Goal: Communication & Community: Answer question/provide support

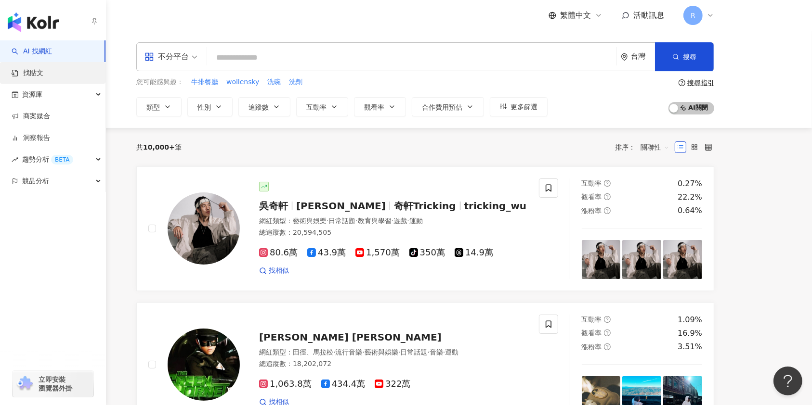
click at [43, 74] on link "找貼文" at bounding box center [28, 73] width 32 height 10
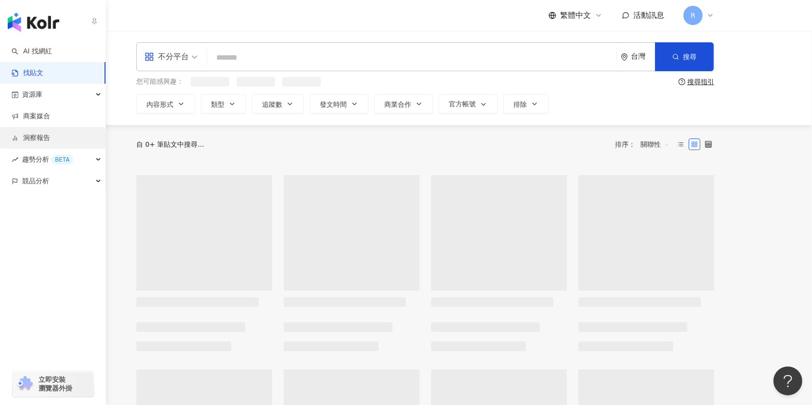
click at [50, 140] on link "洞察報告" at bounding box center [31, 138] width 39 height 10
click at [50, 114] on link "商案媒合" at bounding box center [31, 117] width 39 height 10
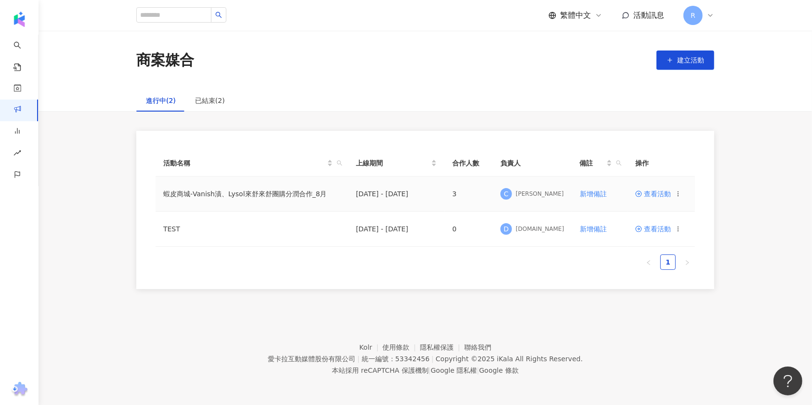
click at [648, 191] on span "查看活動" at bounding box center [653, 194] width 36 height 7
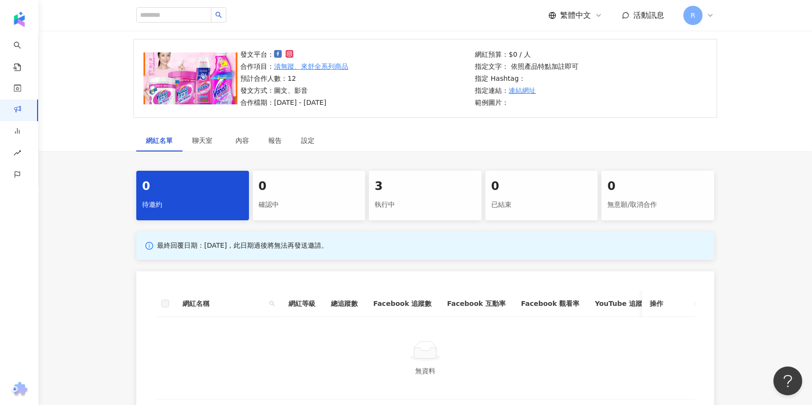
click at [434, 198] on div "執行中" at bounding box center [425, 205] width 101 height 16
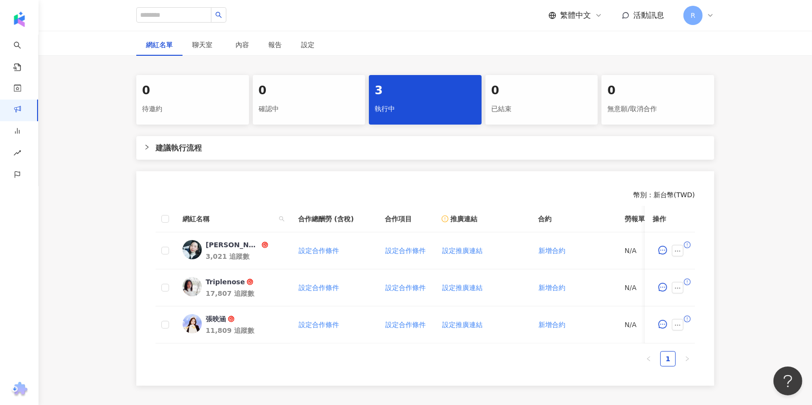
scroll to position [139, 0]
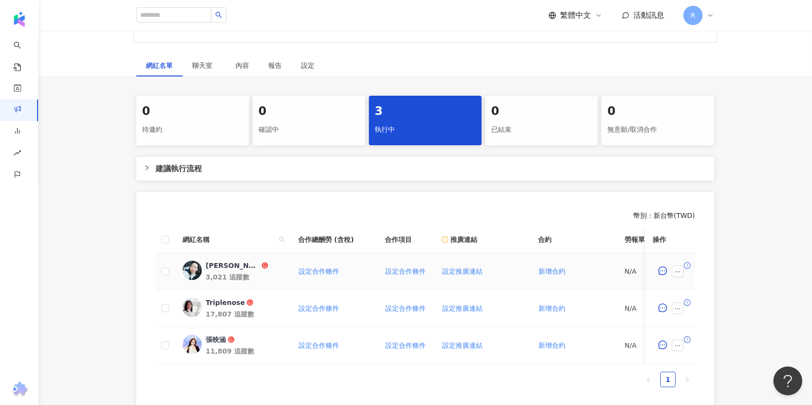
drag, startPoint x: 222, startPoint y: 265, endPoint x: 221, endPoint y: 300, distance: 35.2
click at [221, 300] on div "Triplenose" at bounding box center [225, 303] width 39 height 10
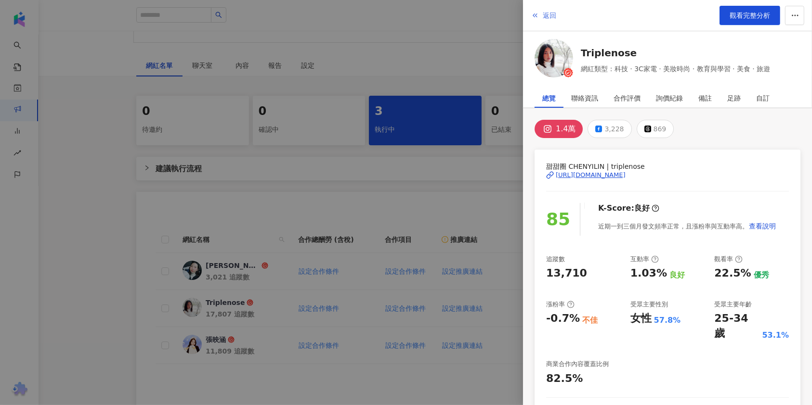
click at [550, 18] on span "返回" at bounding box center [549, 16] width 13 height 8
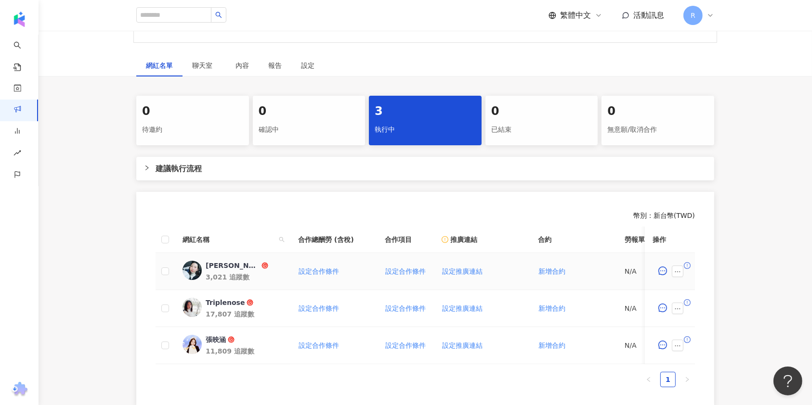
click at [223, 266] on div "[PERSON_NAME]" at bounding box center [233, 266] width 54 height 10
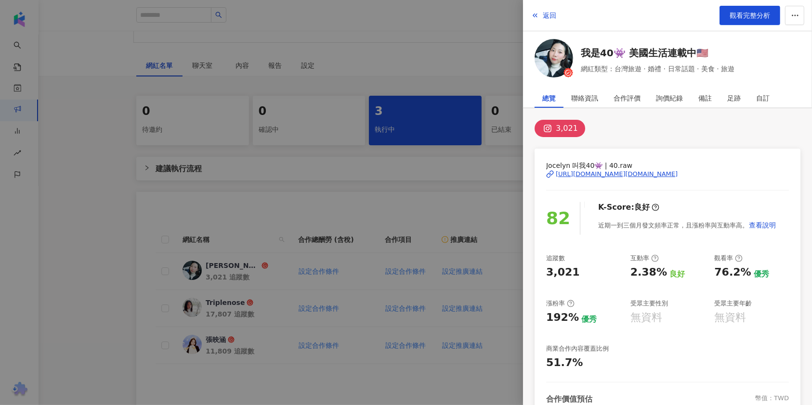
click at [480, 11] on div at bounding box center [406, 202] width 812 height 405
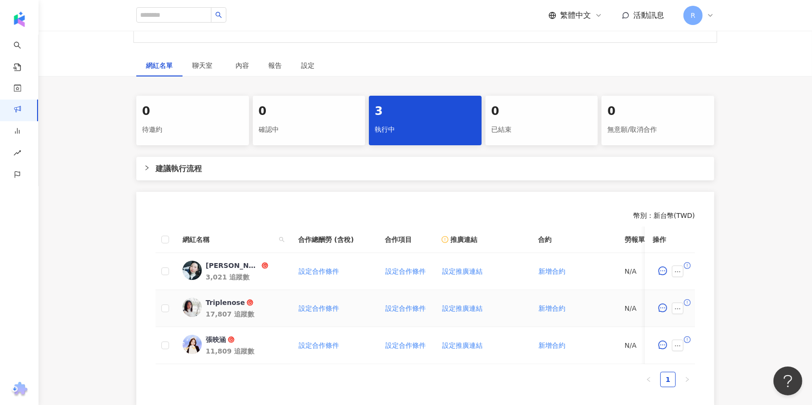
click at [227, 304] on div "Triplenose" at bounding box center [225, 303] width 39 height 10
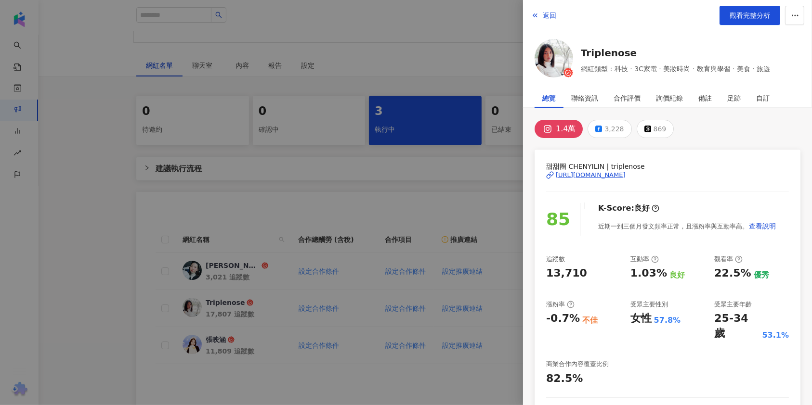
click at [408, 261] on div at bounding box center [406, 202] width 812 height 405
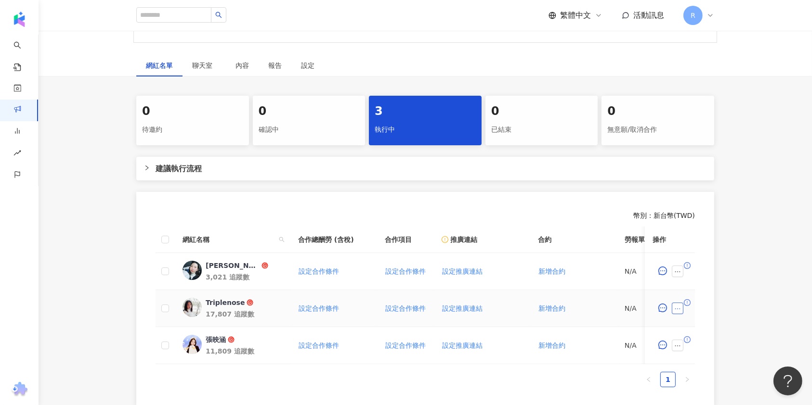
click at [672, 308] on button "button" at bounding box center [678, 309] width 12 height 12
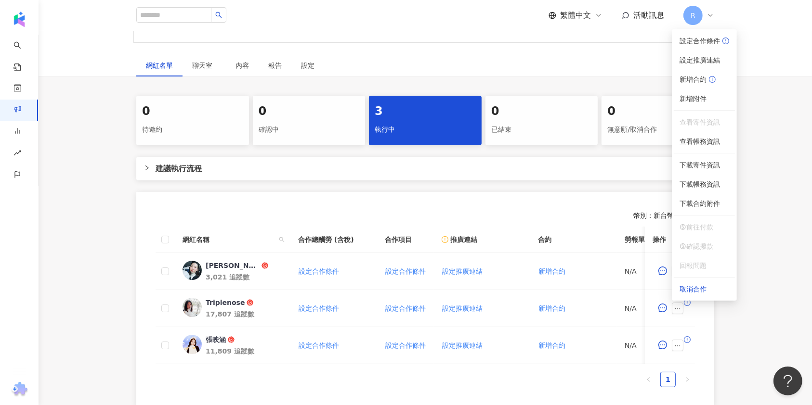
click at [781, 182] on div "0 待邀約 0 確認中 3 執行中 0 已結束 0 無意願/取消合作 建議執行流程 幣別 ： 新台幣 ( TWD ) 網紅名稱 合作總酬勞 (含稅) 合作項目…" at bounding box center [425, 251] width 773 height 311
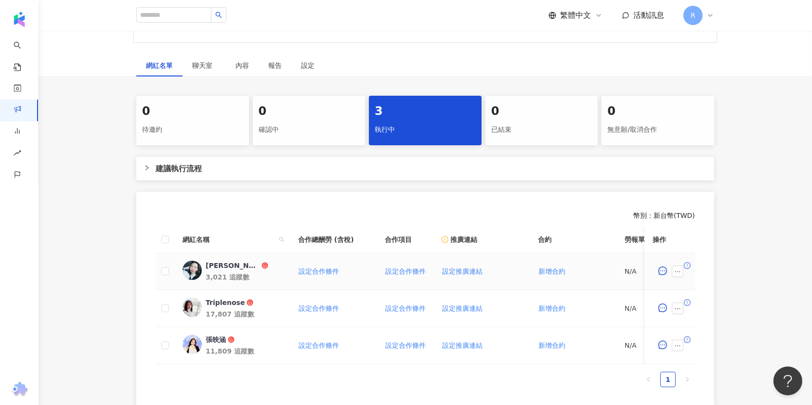
click at [651, 275] on td at bounding box center [670, 271] width 50 height 37
click at [659, 272] on icon "message" at bounding box center [662, 271] width 9 height 9
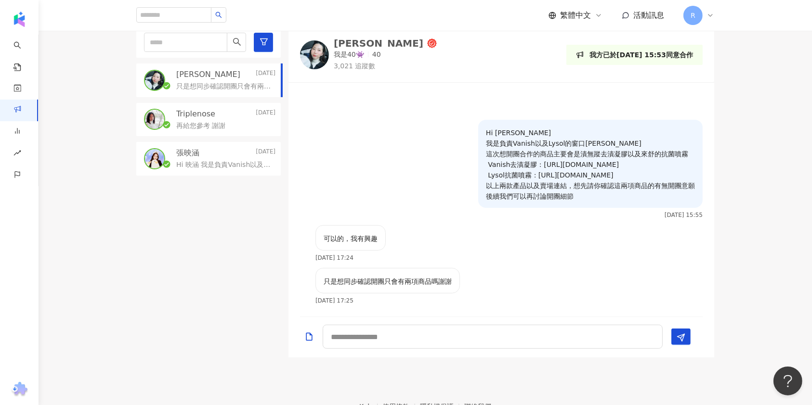
scroll to position [204, 0]
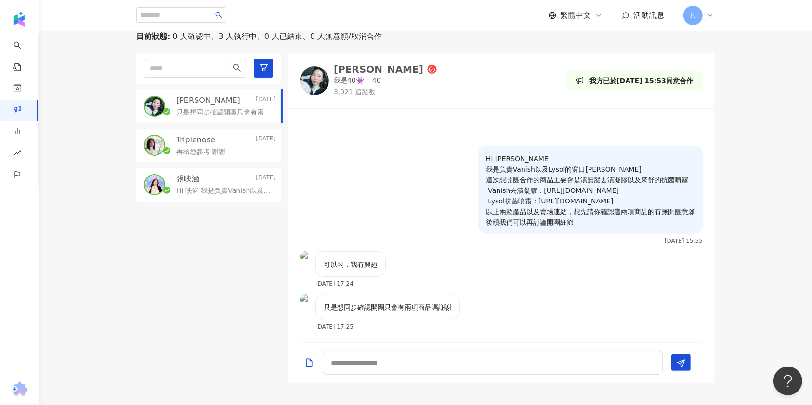
click at [218, 158] on div "Triplenose Yesterday 再給您參考 謝謝" at bounding box center [208, 146] width 144 height 34
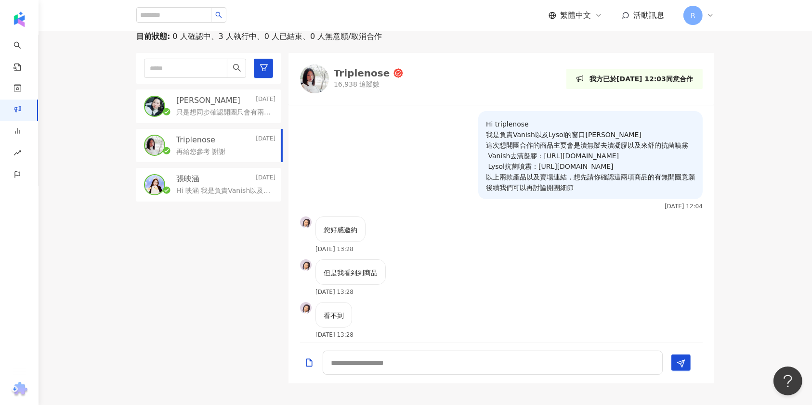
scroll to position [314, 0]
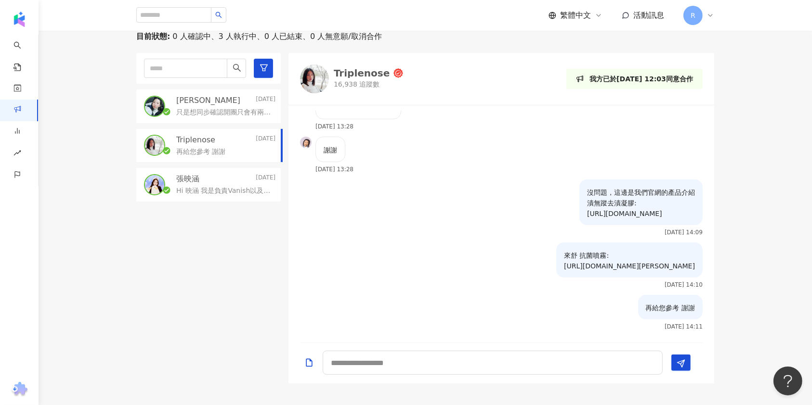
click at [218, 106] on div "只是想同步確認開團只會有兩項商品嗎謝謝" at bounding box center [225, 112] width 99 height 12
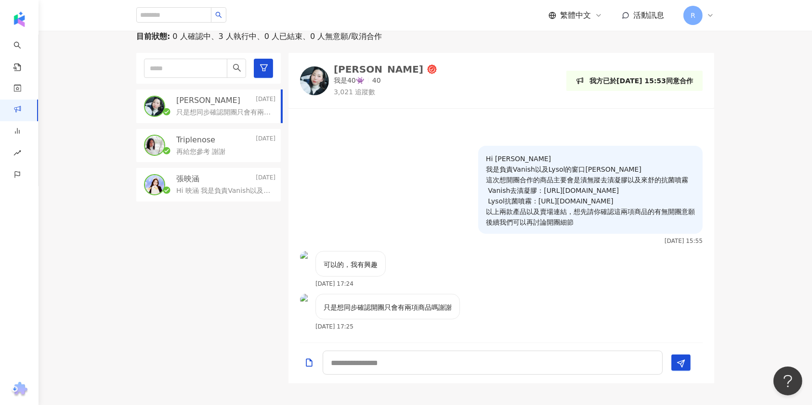
click at [244, 146] on div "再給您參考 謝謝" at bounding box center [225, 151] width 99 height 12
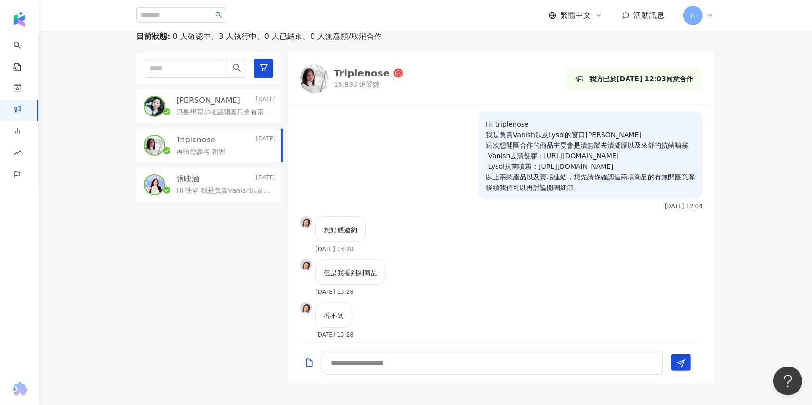
scroll to position [314, 0]
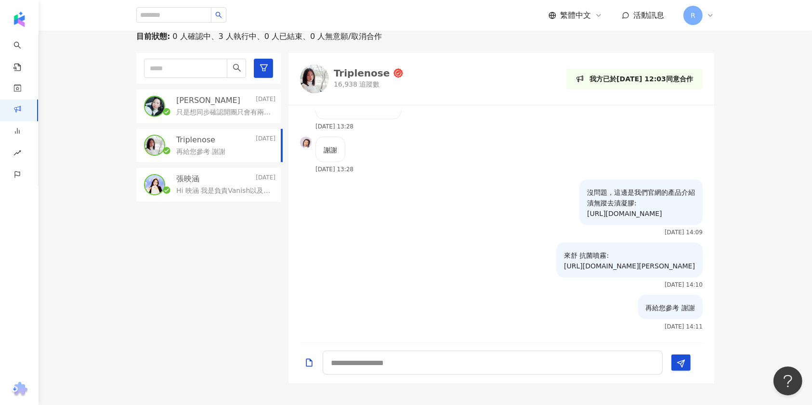
click at [204, 112] on p "只是想同步確認開團只會有兩項商品嗎謝謝" at bounding box center [223, 113] width 95 height 10
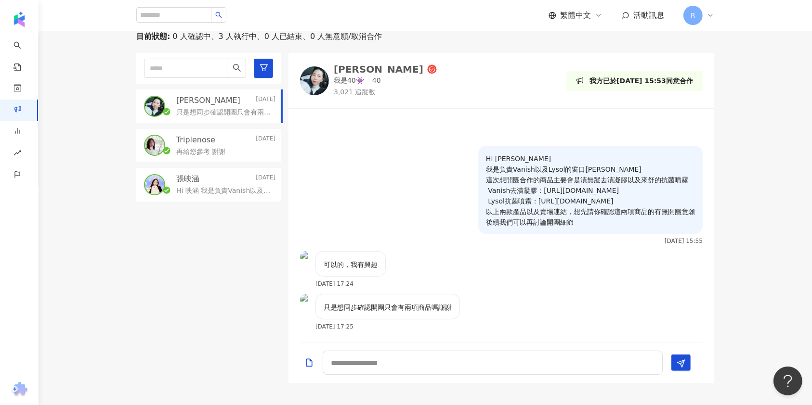
click at [239, 151] on div "再給您參考 謝謝" at bounding box center [225, 151] width 99 height 12
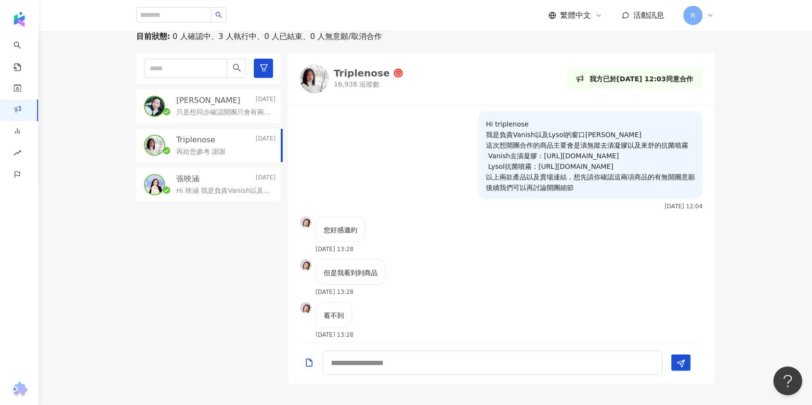
drag, startPoint x: 429, startPoint y: 306, endPoint x: 378, endPoint y: 181, distance: 135.6
click at [378, 181] on div "Hi triplenose 我是負責Vanish以及Lysol的窗口Charlie 這次想開團合作的商品主要會是漬無蹤去漬凝膠以及來舒的抗菌噴霧 Vanish…" at bounding box center [501, 224] width 426 height 226
click at [388, 173] on div "Hi triplenose 我是負責Vanish以及Lysol的窗口Charlie 這次想開團合作的商品主要會是漬無蹤去漬凝膠以及來舒的抗菌噴霧 Vanish…" at bounding box center [501, 163] width 426 height 105
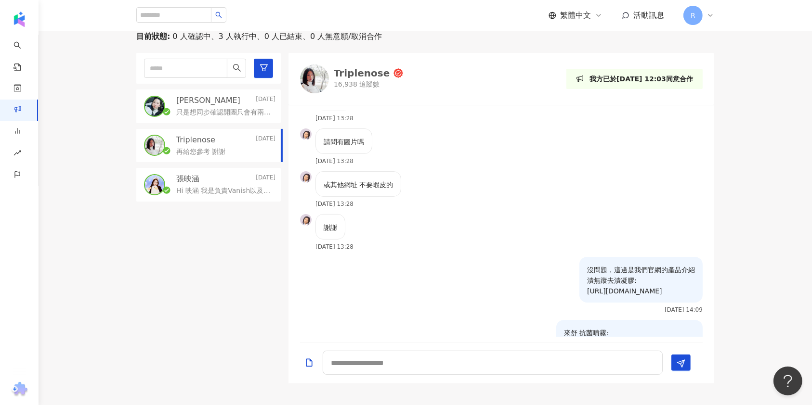
scroll to position [314, 0]
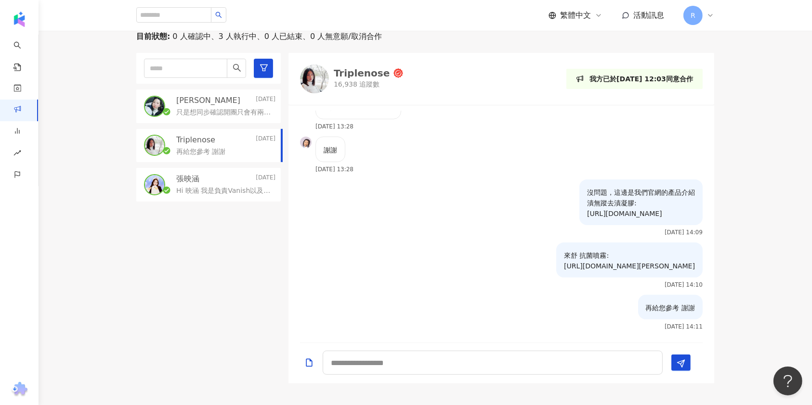
click at [579, 187] on div "沒問題，這邊是我們官網的產品介紹 漬無蹤去漬凝膠: https://vanish.com.tw/portfolio-item/%e6%bc%ac%e7%84%…" at bounding box center [640, 208] width 123 height 56
click at [229, 115] on p "只是想同步確認開團只會有兩項商品嗎謝謝" at bounding box center [223, 113] width 95 height 10
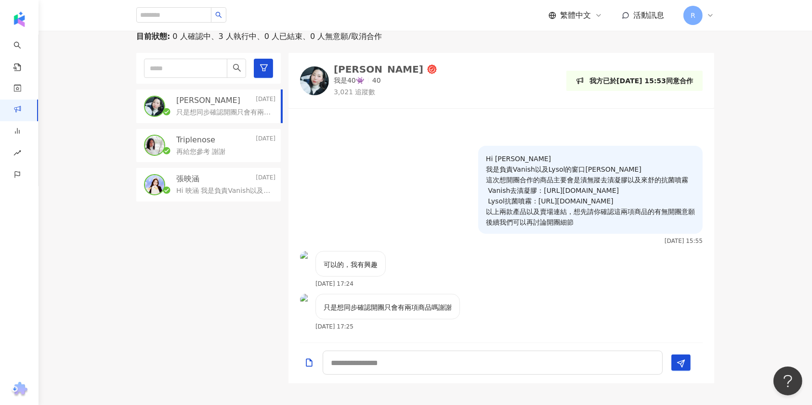
click at [224, 169] on div "[PERSON_NAME][DATE] Hi 映涵 我是負責Vanish以及Lysol的窗口[PERSON_NAME] 這次想開團合作的商品主要會是漬無蹤去漬…" at bounding box center [208, 185] width 144 height 34
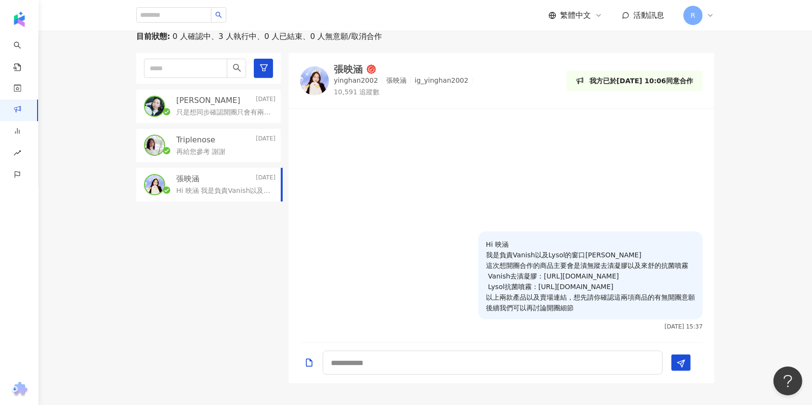
click at [223, 110] on p "只是想同步確認開團只會有兩項商品嗎謝謝" at bounding box center [223, 113] width 95 height 10
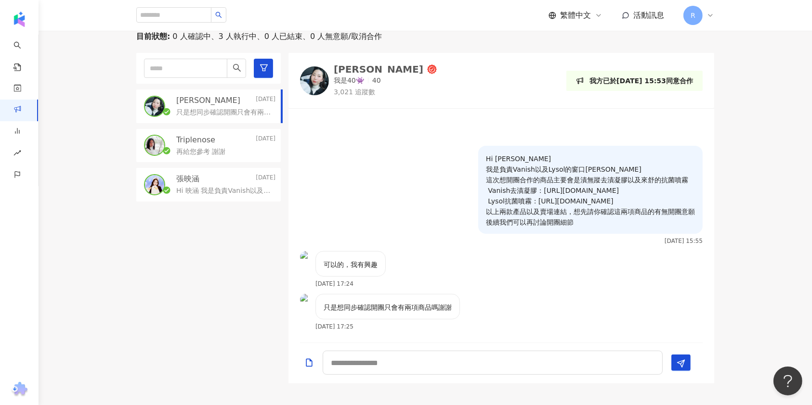
click at [220, 176] on div "張映涵 2025/8/13" at bounding box center [225, 179] width 99 height 11
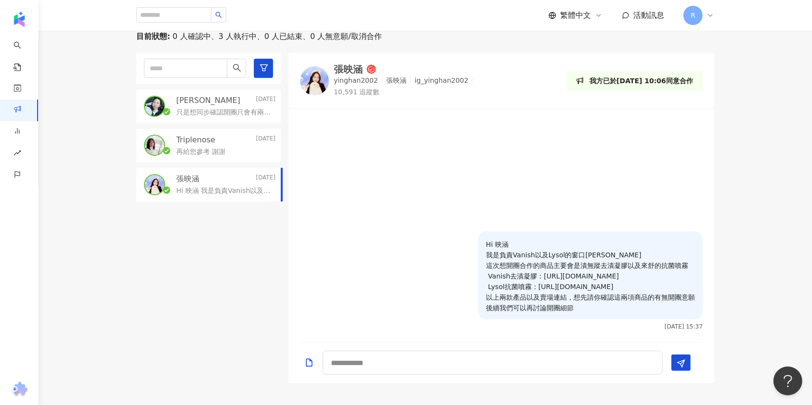
click at [229, 129] on div "Triplenose Yesterday 再給您參考 謝謝" at bounding box center [208, 146] width 144 height 34
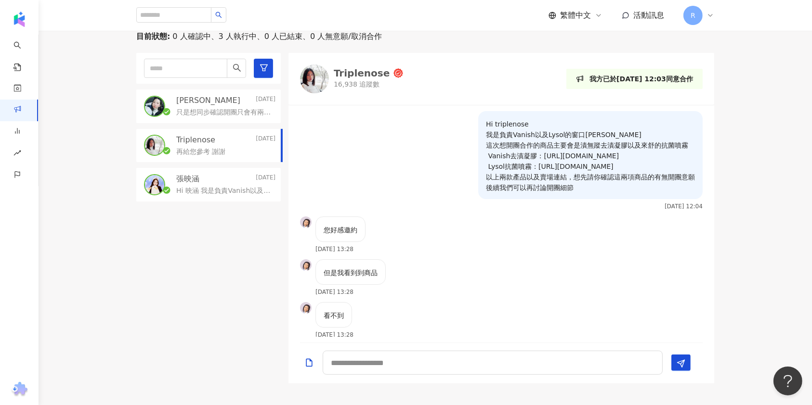
scroll to position [314, 0]
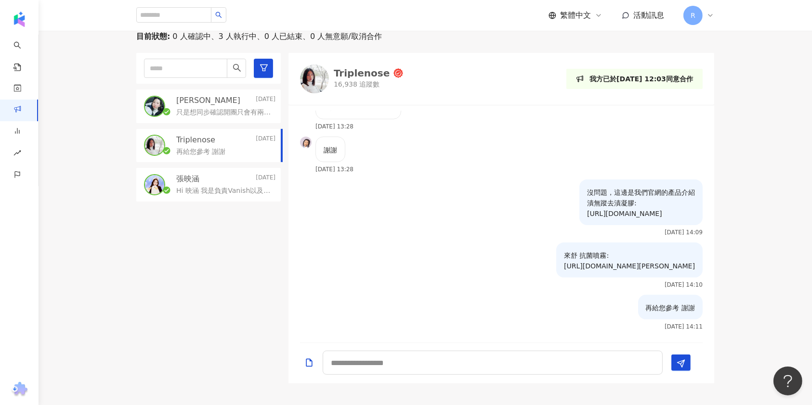
click at [232, 109] on p "只是想同步確認開團只會有兩項商品嗎謝謝" at bounding box center [223, 113] width 95 height 10
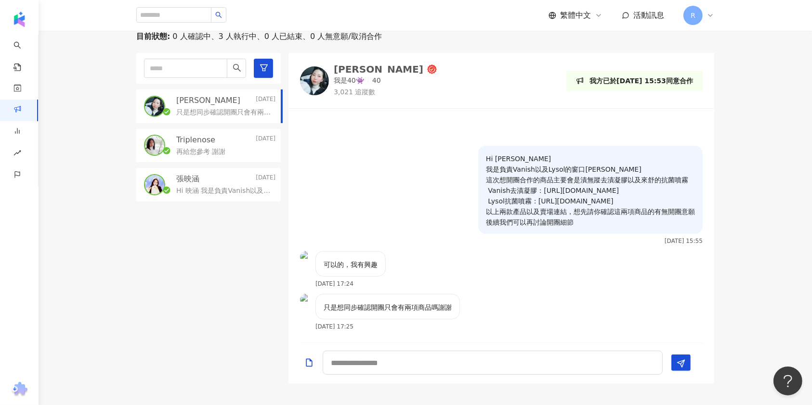
click at [228, 161] on div "Triplenose Yesterday 再給您參考 謝謝" at bounding box center [208, 146] width 144 height 34
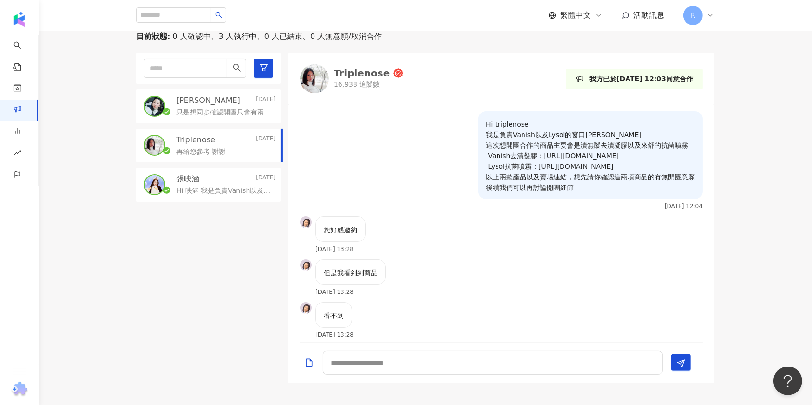
drag, startPoint x: 227, startPoint y: 184, endPoint x: 229, endPoint y: 163, distance: 21.2
click at [227, 179] on div "[PERSON_NAME][DATE] Hi 映涵 我是負責Vanish以及Lysol的窗口[PERSON_NAME] 這次想開團合作的商品主要會是漬無蹤去漬…" at bounding box center [225, 185] width 99 height 22
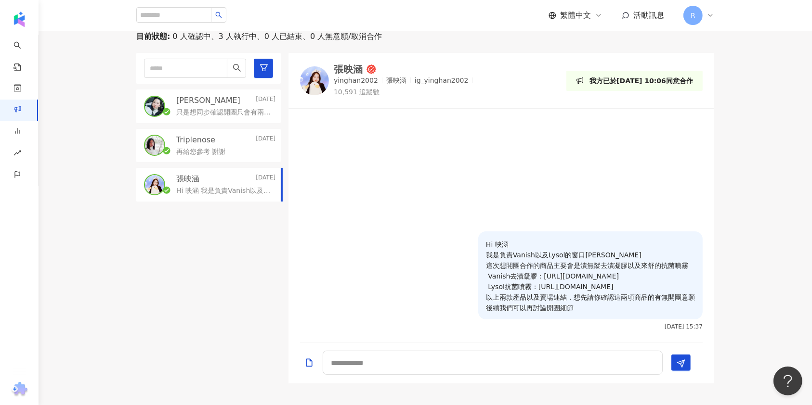
click at [227, 106] on div "只是想同步確認開團只會有兩項商品嗎謝謝" at bounding box center [225, 112] width 99 height 12
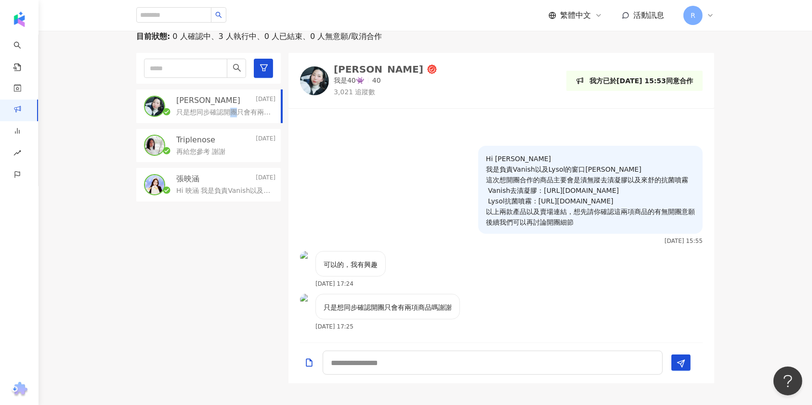
click at [227, 106] on div "只是想同步確認開團只會有兩項商品嗎謝謝" at bounding box center [225, 112] width 99 height 12
click at [221, 145] on div "再給您參考 謝謝" at bounding box center [225, 151] width 99 height 12
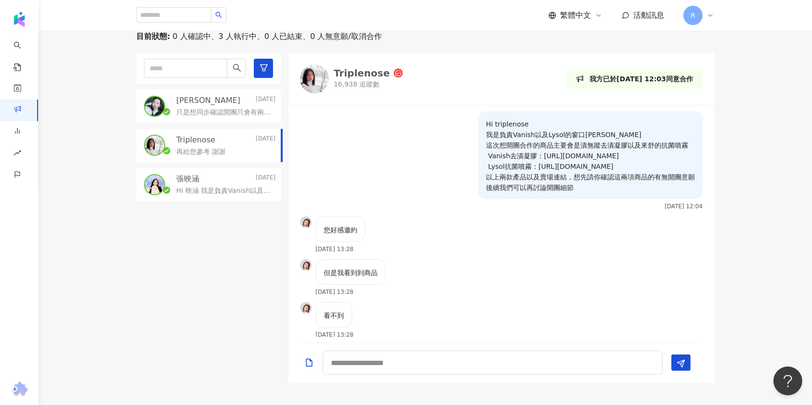
scroll to position [314, 0]
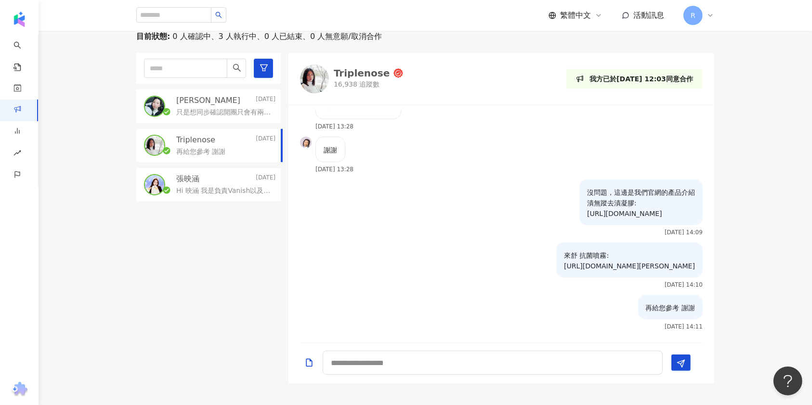
click at [228, 109] on p "只是想同步確認開團只會有兩項商品嗎謝謝" at bounding box center [223, 113] width 95 height 10
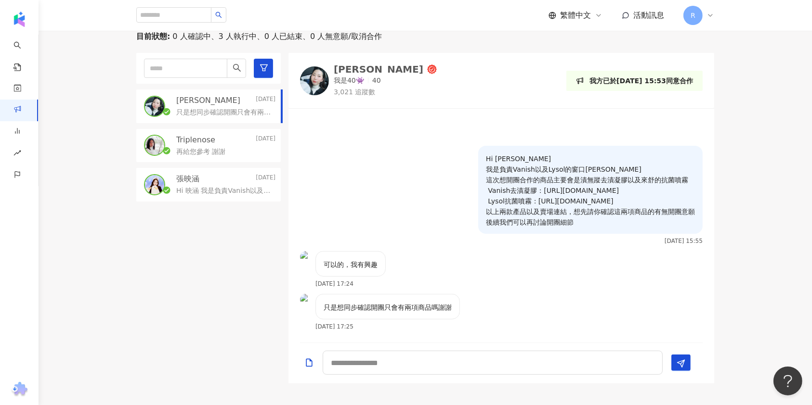
click at [663, 208] on p "Hi [PERSON_NAME] 我是負責Vanish以及Lysol的窗口[PERSON_NAME] 這次想開團合作的商品主要會是漬無蹤去漬凝膠以及來舒的抗菌…" at bounding box center [590, 191] width 209 height 74
click at [441, 67] on div "Jocelyn 我是40👾 40 3,021 追蹤數 我方已於2025/8/14 15:53同意合作" at bounding box center [501, 81] width 402 height 32
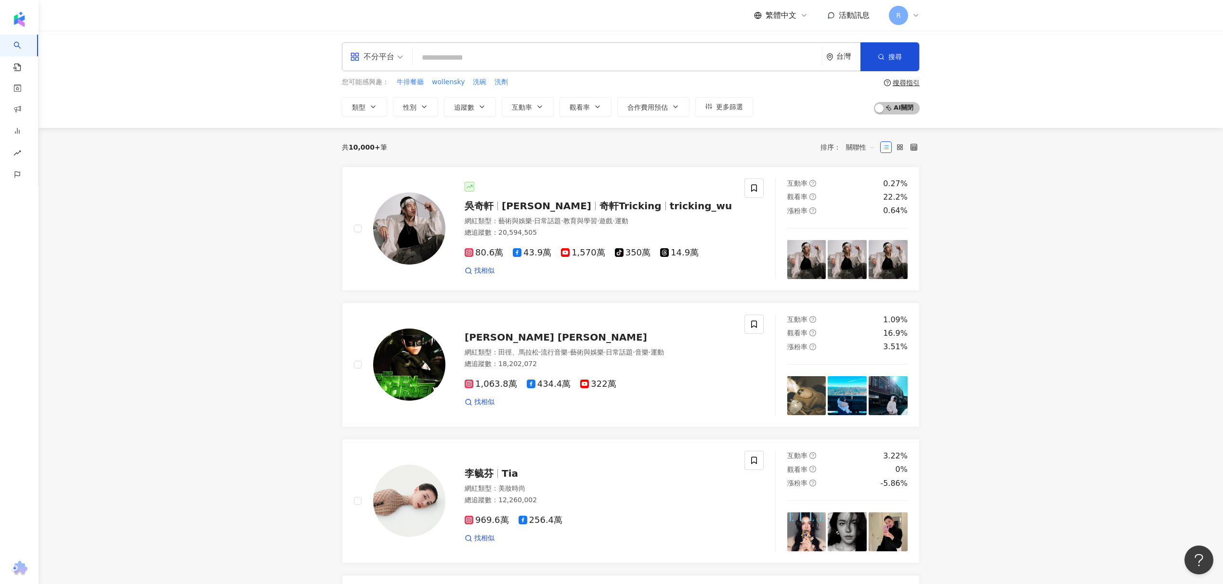
click at [832, 15] on icon at bounding box center [831, 16] width 8 height 8
click at [846, 12] on span "活動訊息" at bounding box center [854, 15] width 31 height 9
click at [912, 12] on icon at bounding box center [916, 16] width 8 height 8
click at [35, 114] on link "商案媒合" at bounding box center [31, 117] width 39 height 10
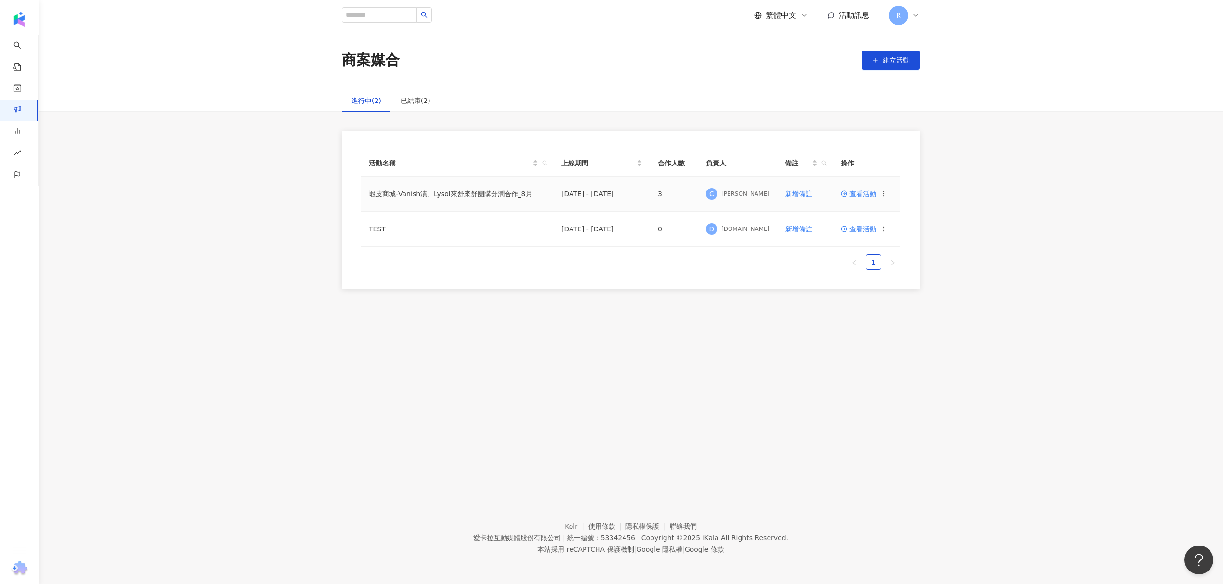
click at [855, 191] on span "查看活動" at bounding box center [858, 194] width 36 height 7
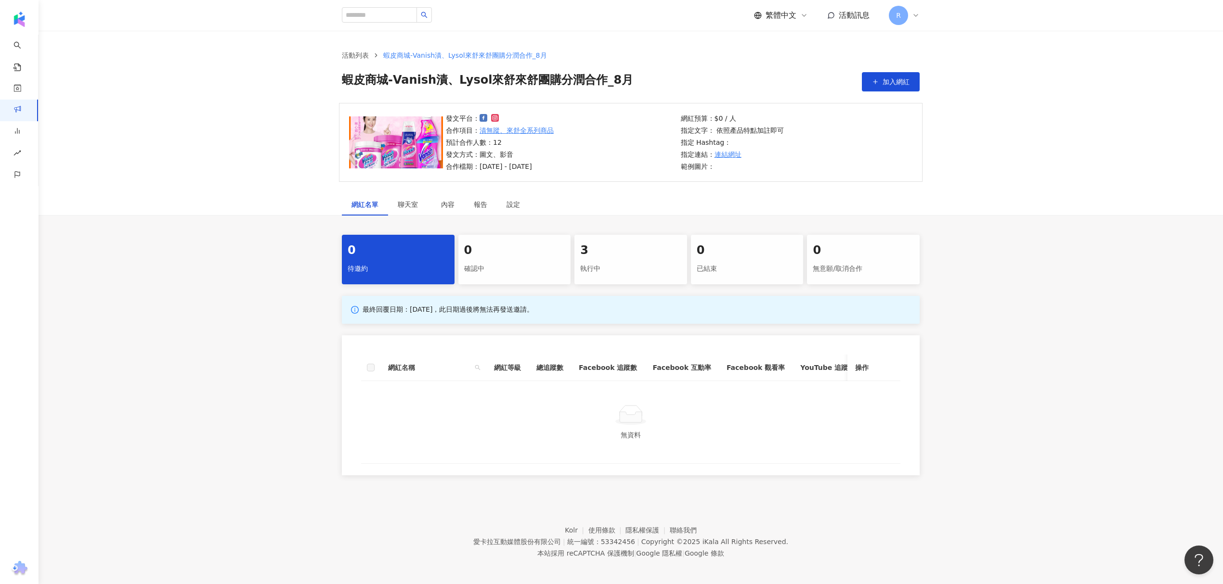
click at [556, 282] on div "0 待邀約 0 確認中 3 執行中 0 已結束 0 無意願/取消合作 最終回覆日期：[DATE]，此日期過後將無法再發送邀請。 網紅名稱 網紅等級 總追蹤數 …" at bounding box center [631, 355] width 616 height 241
click at [608, 263] on div "執行中" at bounding box center [630, 269] width 101 height 16
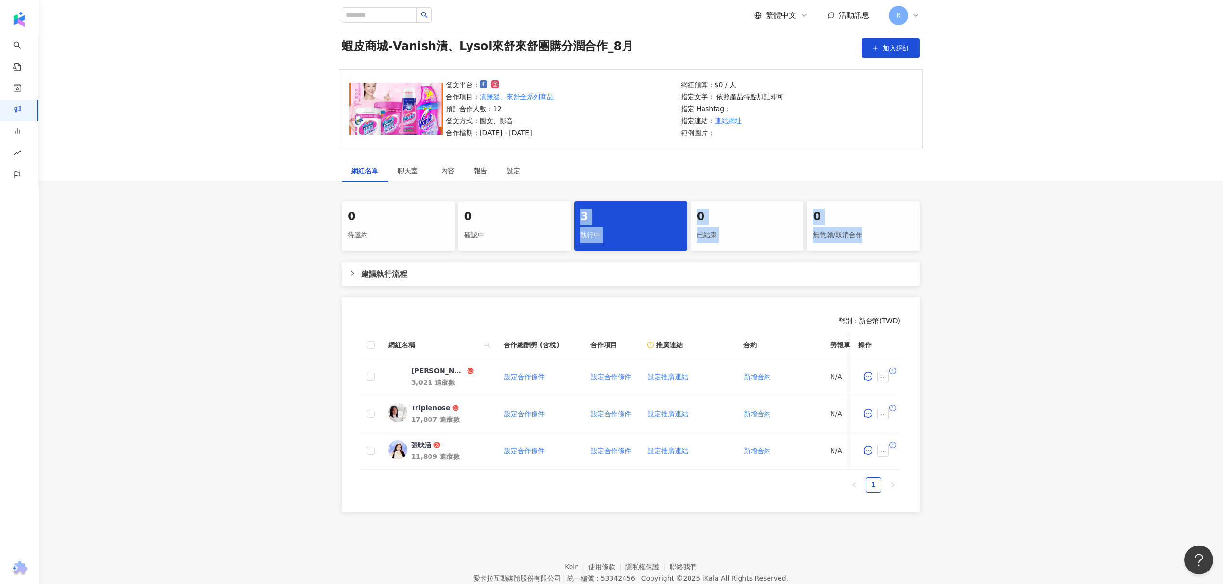
scroll to position [64, 0]
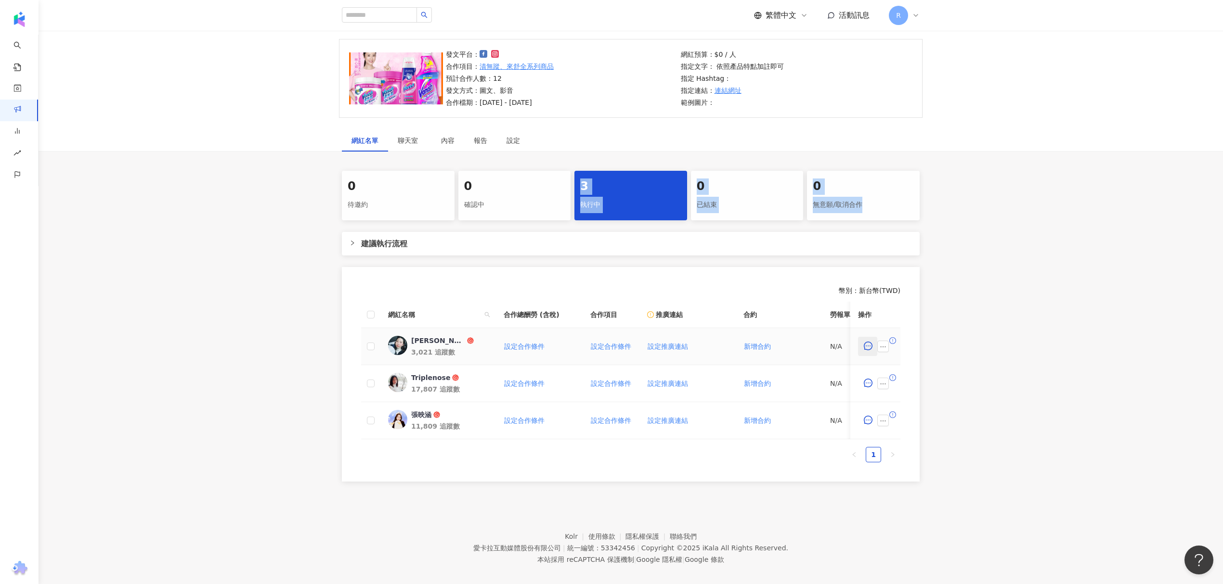
click at [869, 348] on icon "message" at bounding box center [868, 346] width 9 height 9
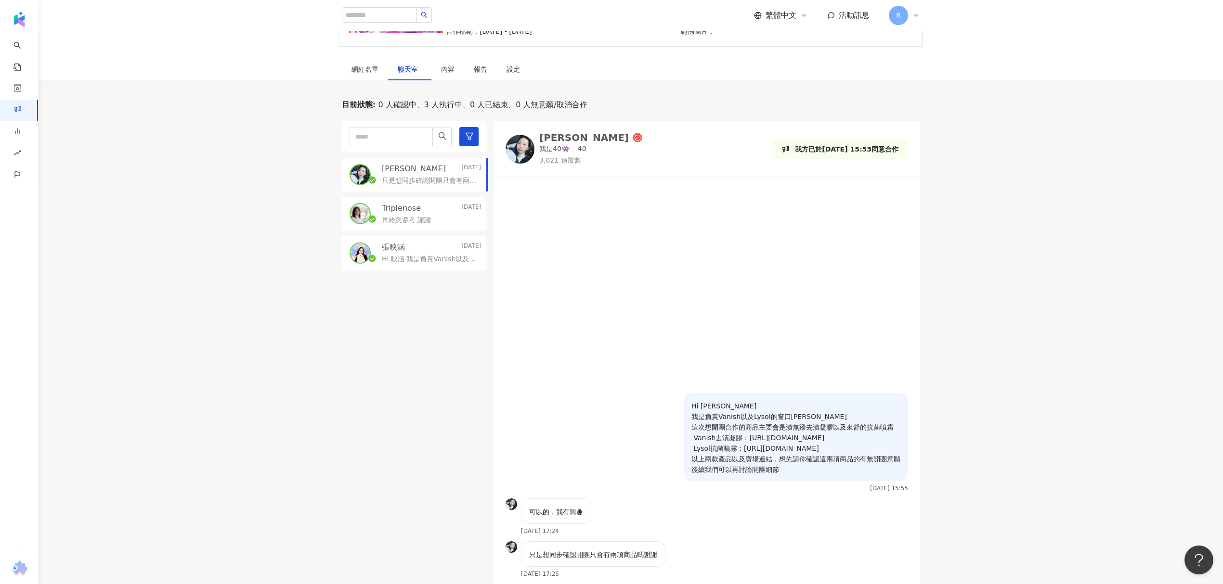
scroll to position [257, 0]
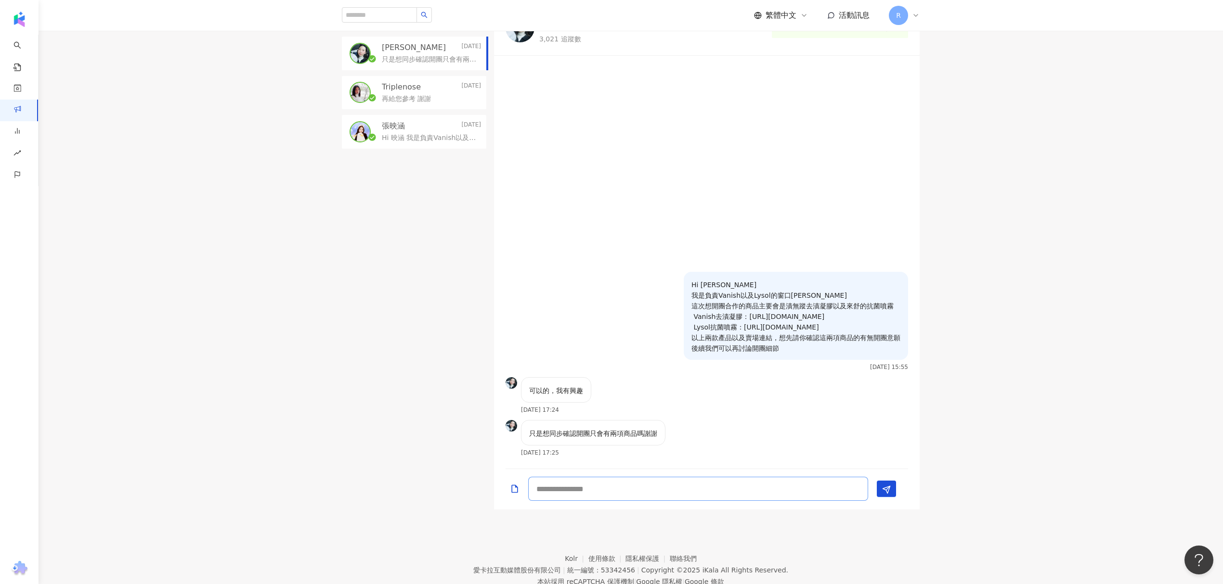
click at [686, 493] on textarea at bounding box center [698, 489] width 340 height 24
type textarea "*"
type textarea "**********"
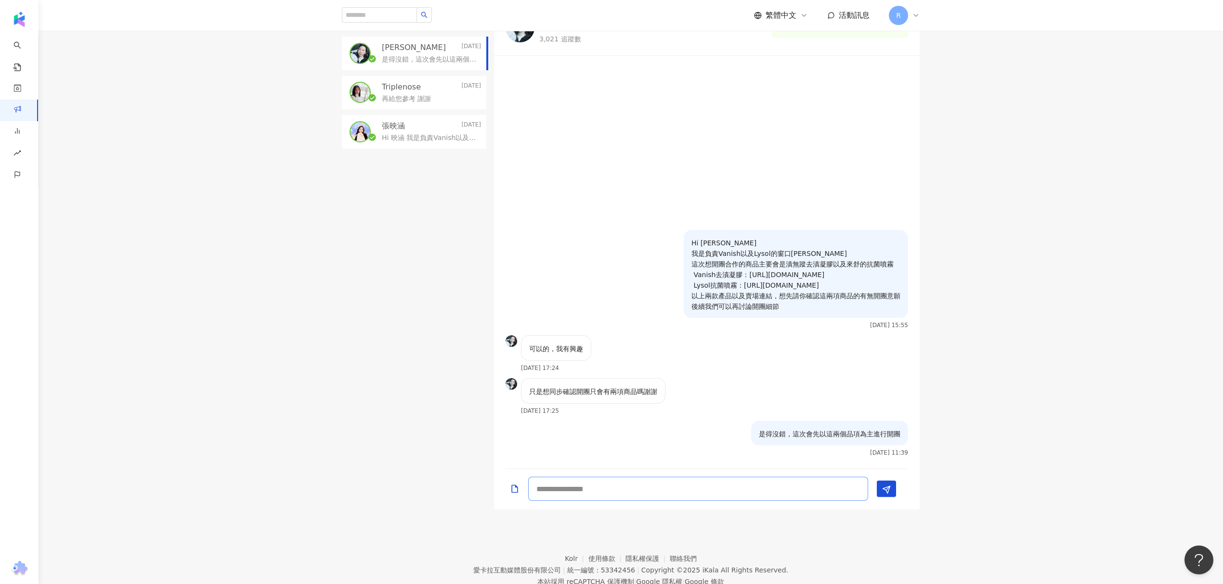
scroll to position [64, 0]
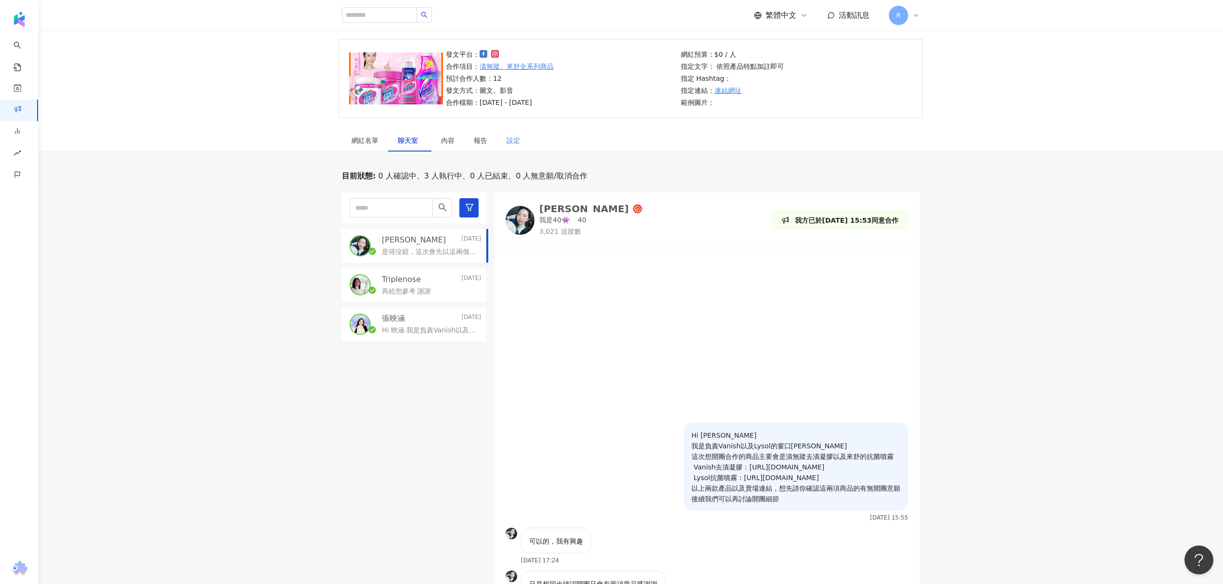
click at [505, 141] on div "設定" at bounding box center [513, 140] width 33 height 22
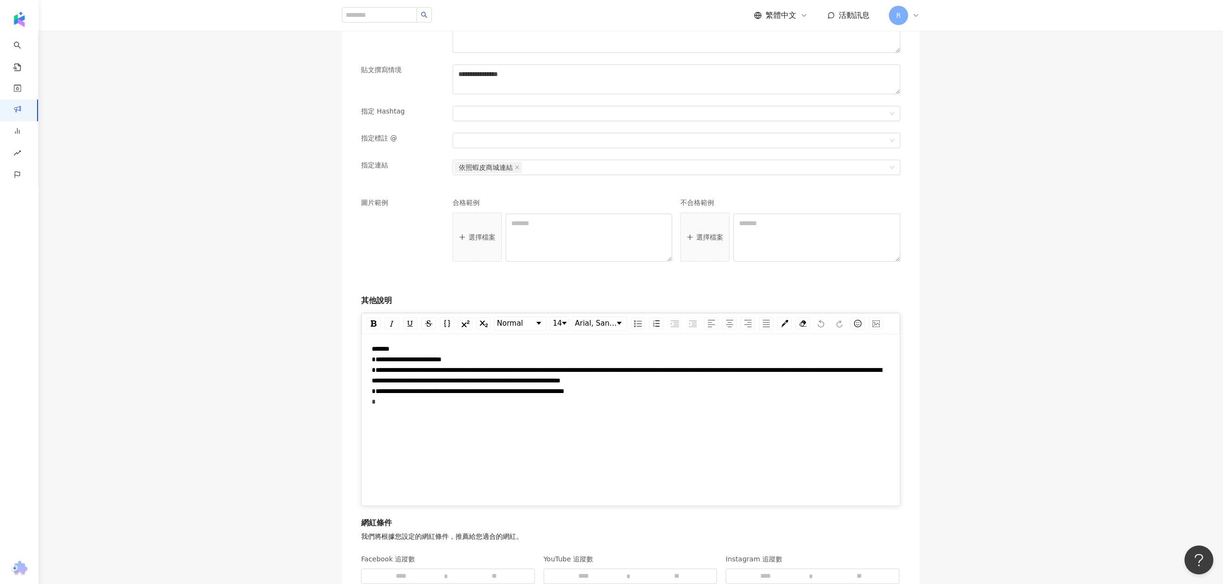
scroll to position [963, 0]
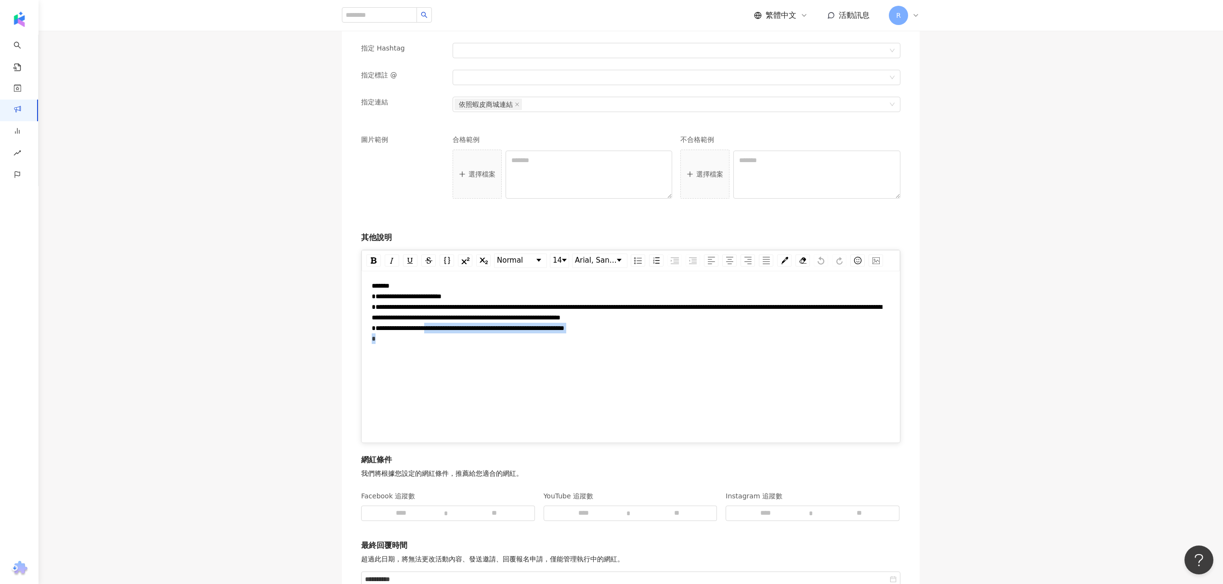
drag, startPoint x: 526, startPoint y: 351, endPoint x: 426, endPoint y: 297, distance: 114.2
click at [442, 302] on div "**********" at bounding box center [631, 313] width 518 height 64
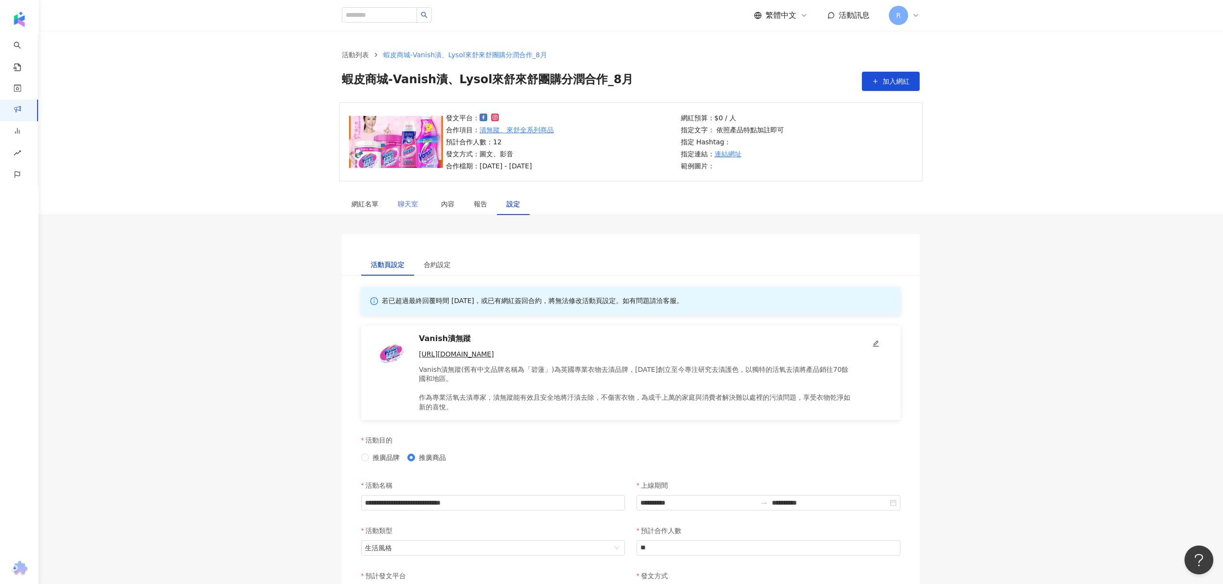
scroll to position [0, 0]
click at [425, 199] on div "聊天室" at bounding box center [409, 205] width 43 height 22
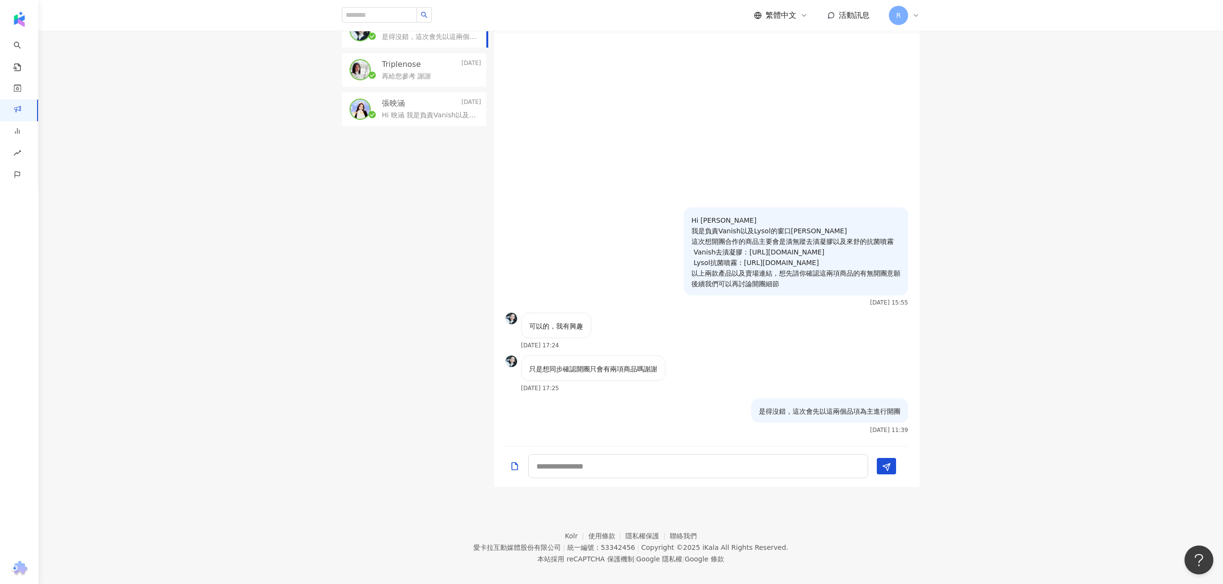
scroll to position [289, 0]
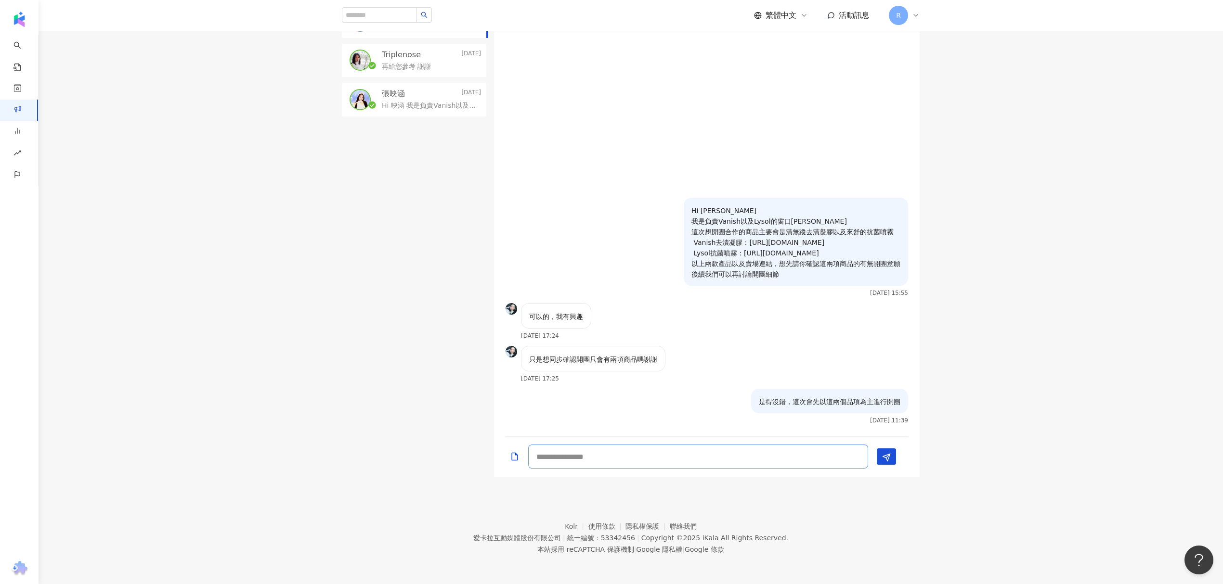
click at [625, 458] on textarea at bounding box center [698, 457] width 340 height 24
type textarea "*"
type textarea "**********"
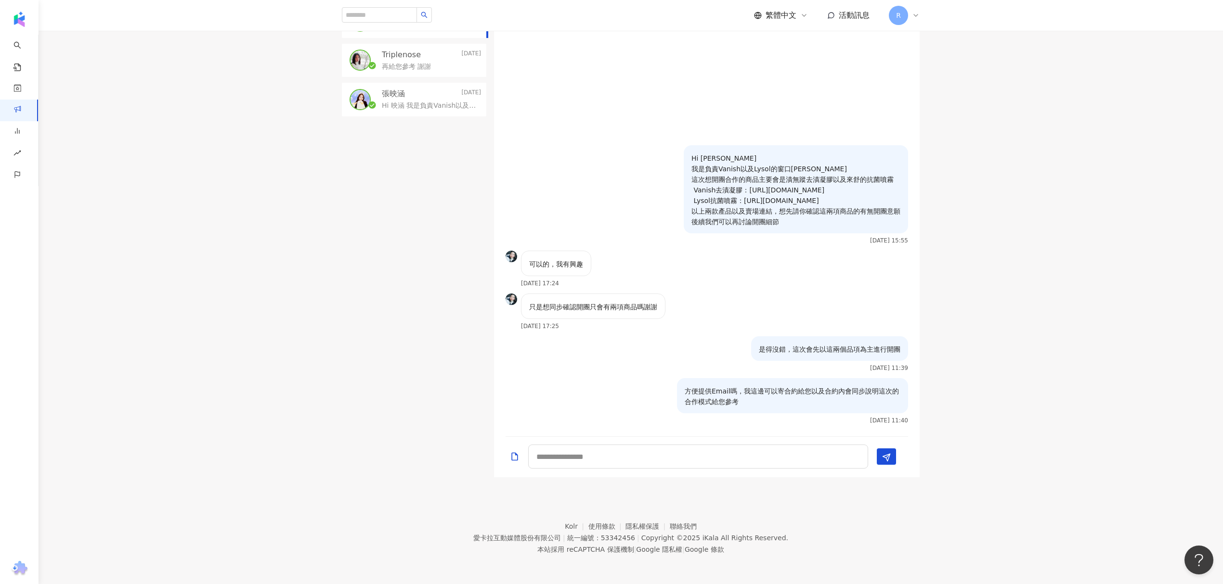
click at [391, 54] on p "Triplenose" at bounding box center [401, 55] width 39 height 11
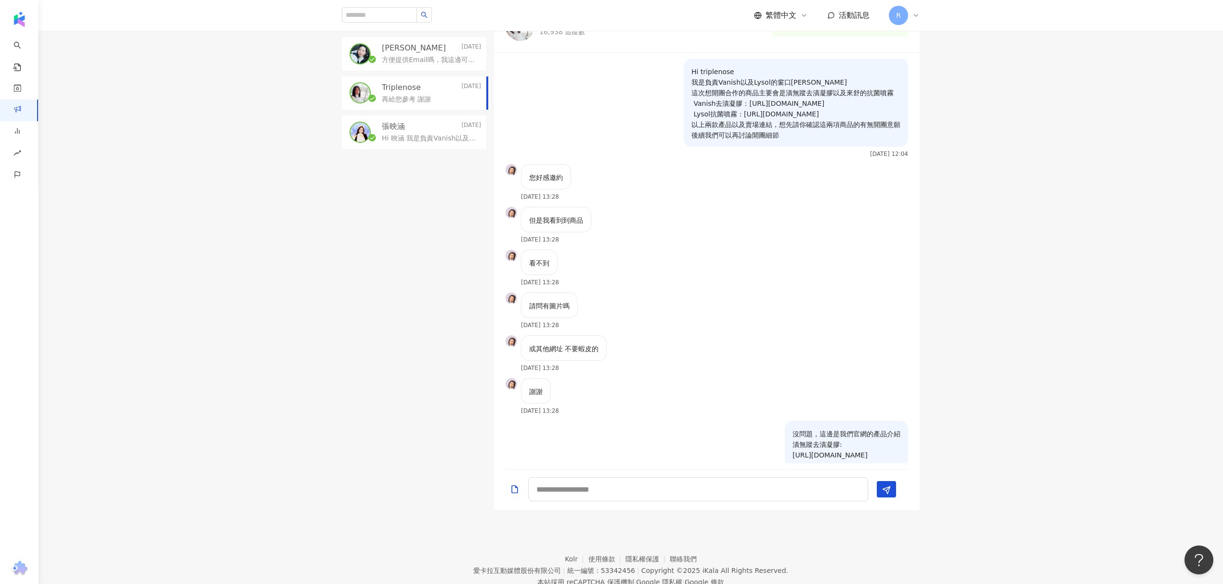
scroll to position [225, 0]
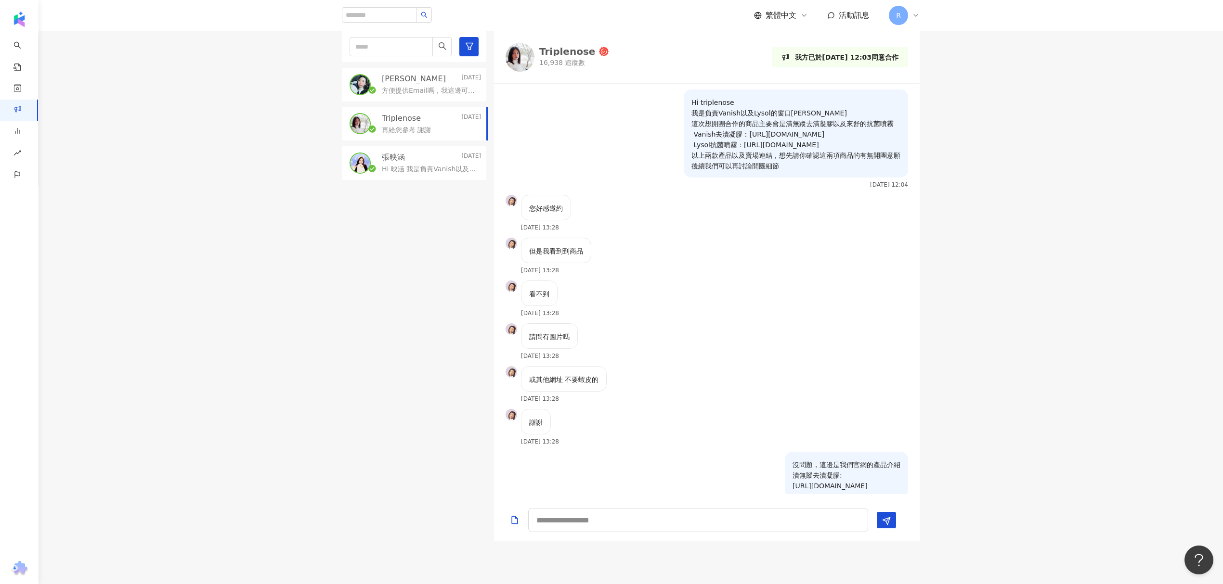
click at [295, 209] on div "目前狀態 : 0 人確認中、3 人執行中、0 人已結束、0 人無意願/取消合作 Jocelyn [DATE] 方便提供Email嗎，我這邊可以寄合約給您以及合…" at bounding box center [631, 275] width 1184 height 531
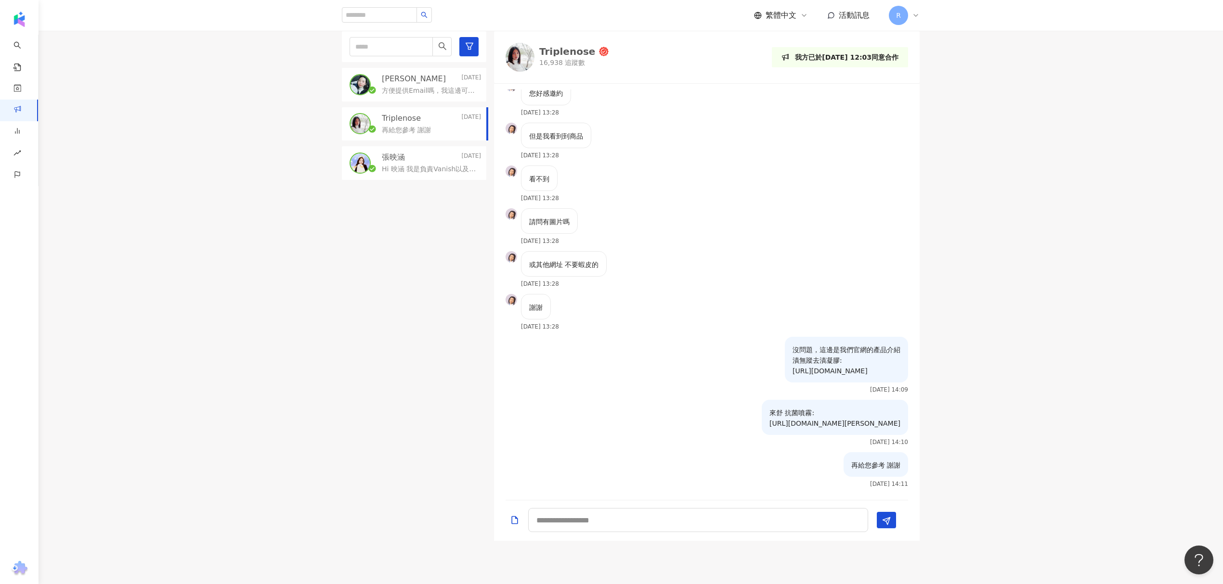
click at [414, 99] on div "Jocelyn [DATE] 方便提供Email嗎，我這邊可以寄合約給您以及合約內會同步說明這次的合作模式給您參考" at bounding box center [414, 85] width 144 height 34
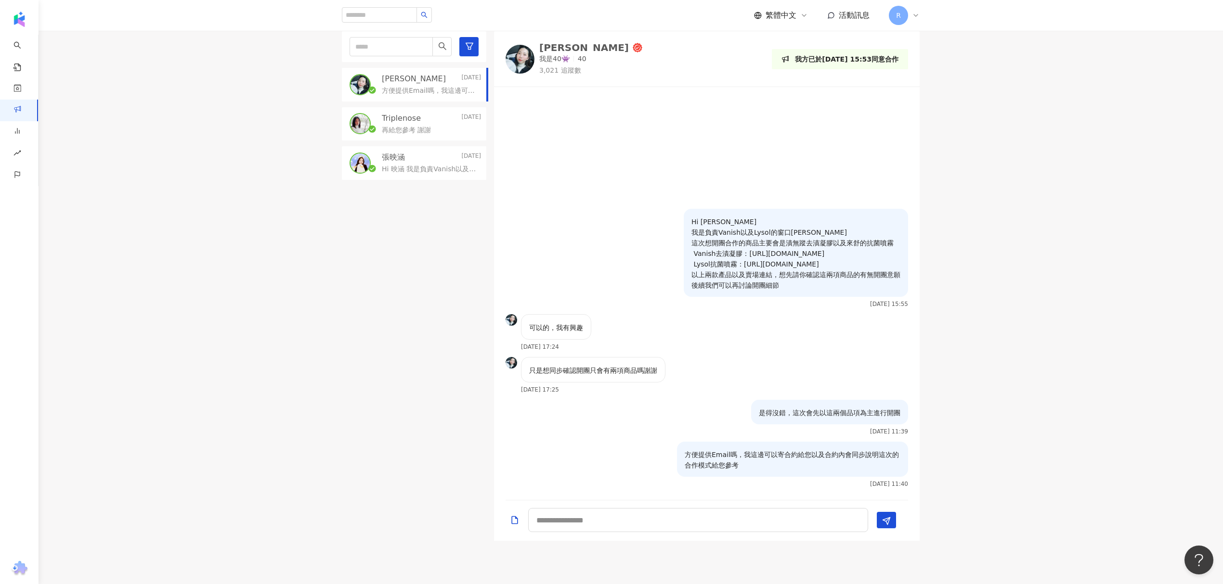
click at [409, 147] on div "[PERSON_NAME][DATE] Hi 映涵 我是負責Vanish以及Lysol的窗口[PERSON_NAME] 這次想開團合作的商品主要會是漬無蹤去漬…" at bounding box center [414, 163] width 144 height 34
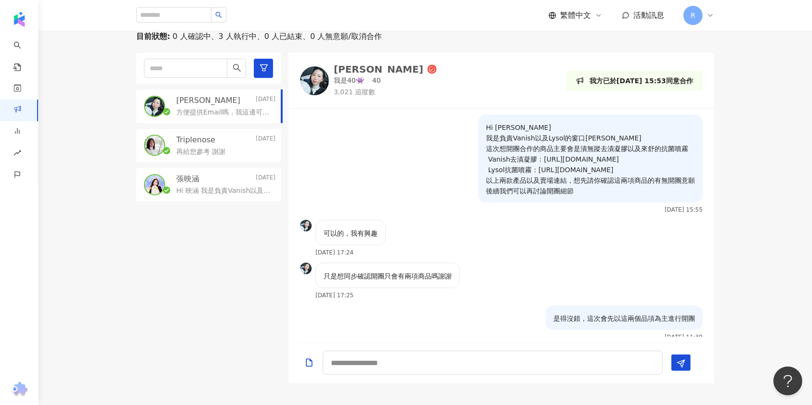
scroll to position [63, 0]
